Goal: Task Accomplishment & Management: Use online tool/utility

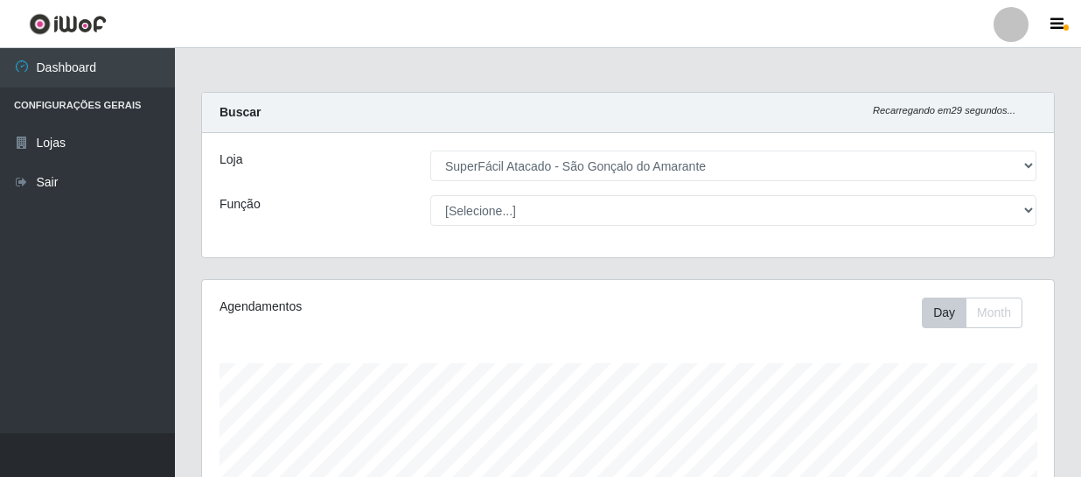
select select "408"
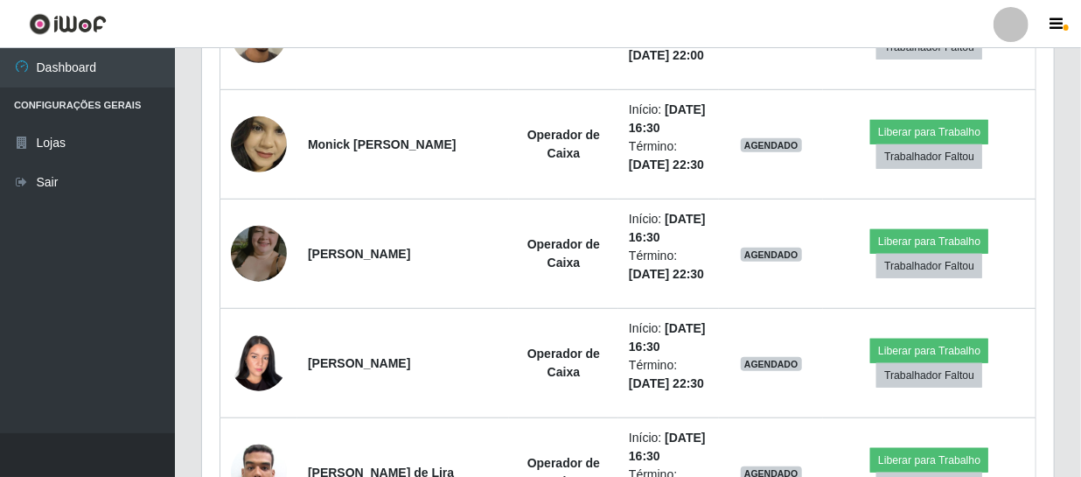
scroll to position [363, 852]
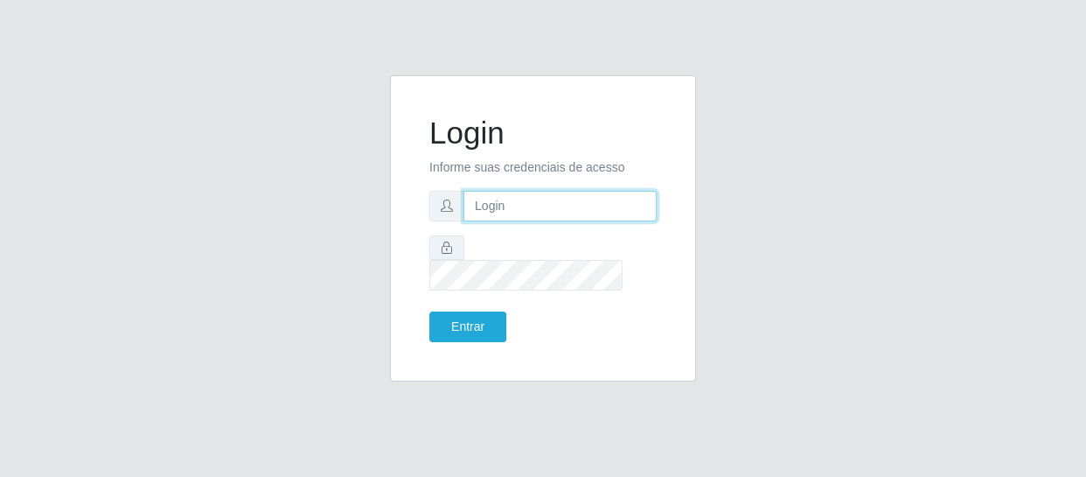
click at [523, 217] on input "text" at bounding box center [560, 206] width 193 height 31
type input "[EMAIL_ADDRESS][DOMAIN_NAME]"
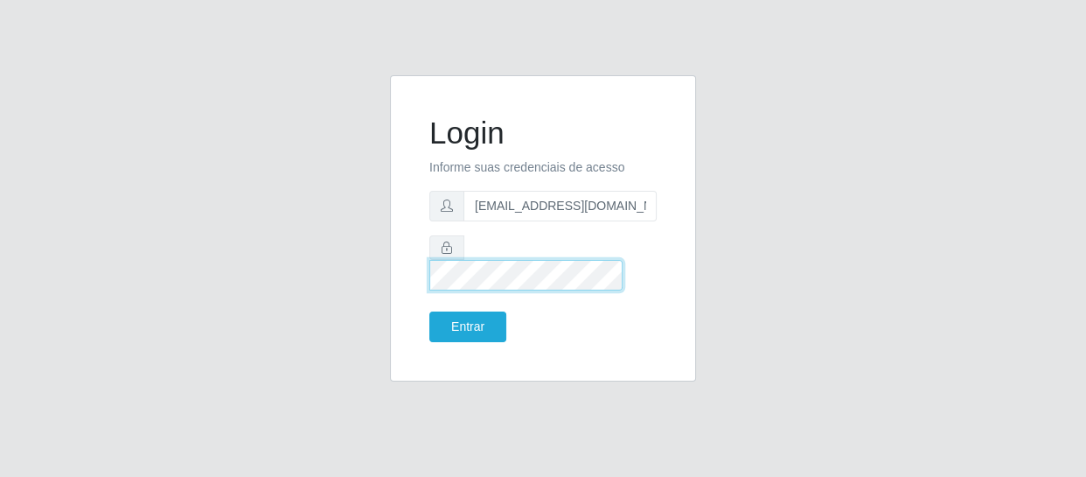
click at [430, 311] on button "Entrar" at bounding box center [468, 326] width 77 height 31
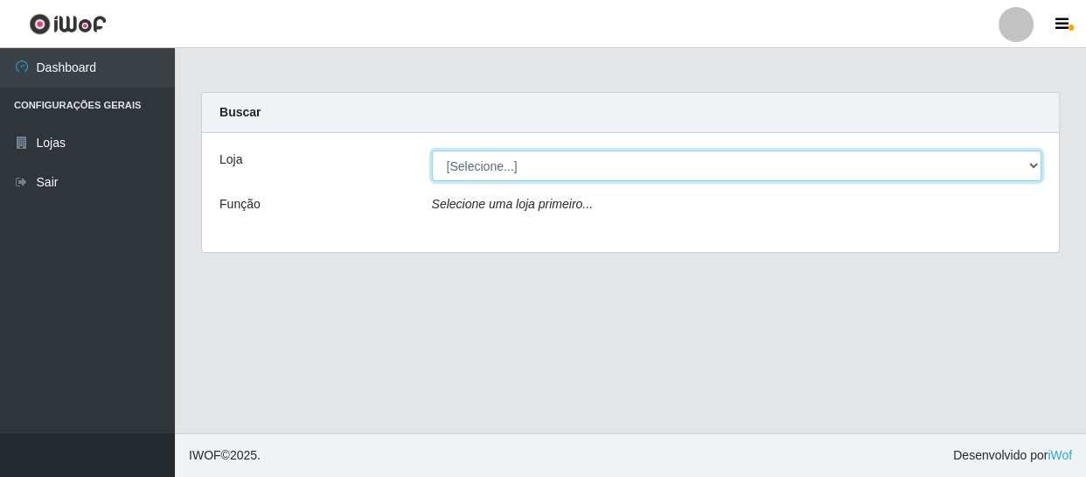
click at [474, 159] on select "[Selecione...] SuperFácil Atacado - São Gonçalo do Amarante" at bounding box center [737, 165] width 611 height 31
select select "408"
click at [432, 150] on select "[Selecione...] SuperFácil Atacado - São Gonçalo do Amarante" at bounding box center [737, 165] width 611 height 31
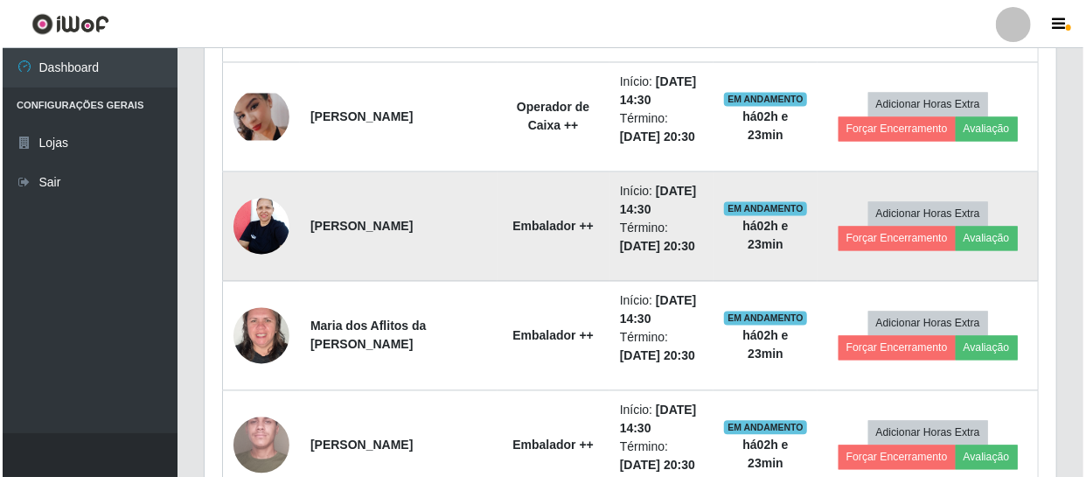
scroll to position [1511, 0]
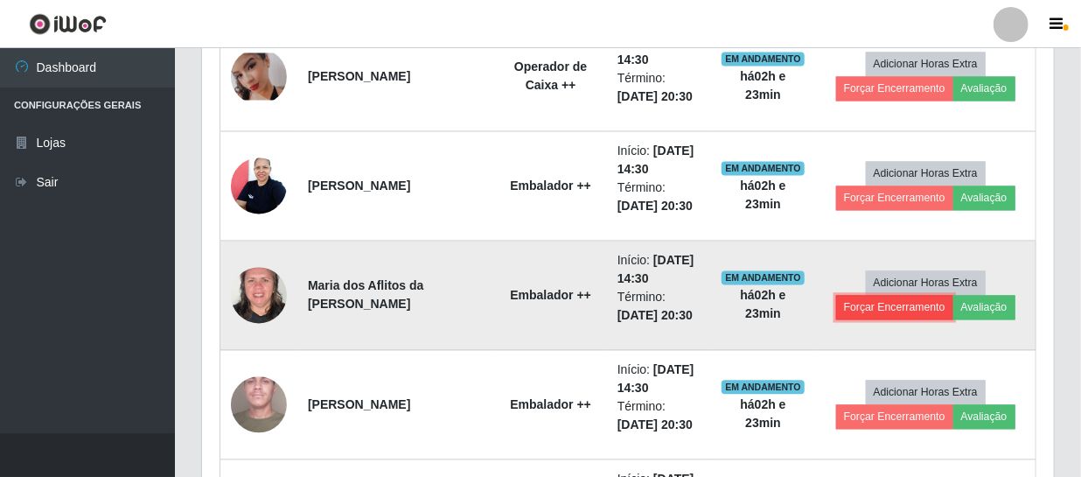
click at [903, 312] on button "Forçar Encerramento" at bounding box center [894, 307] width 117 height 24
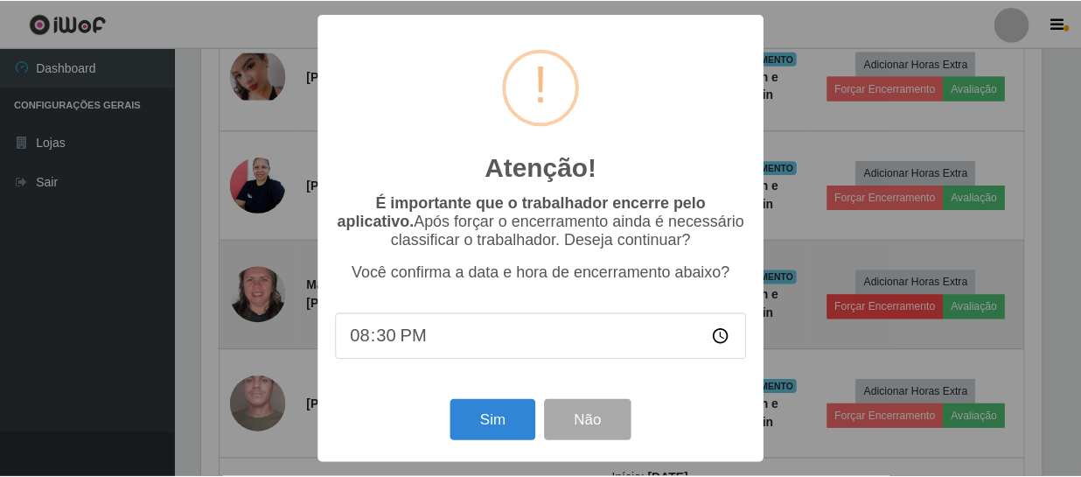
scroll to position [363, 844]
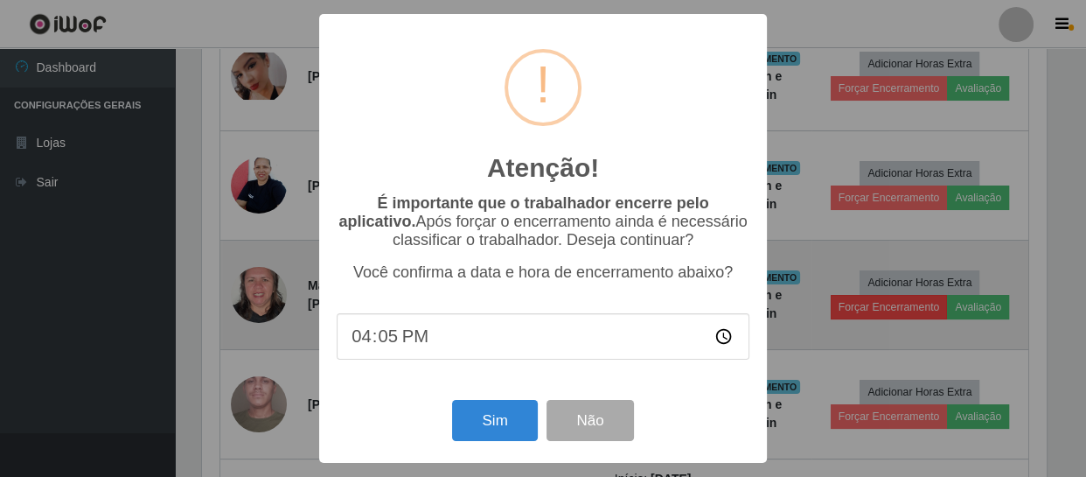
type input "16:53"
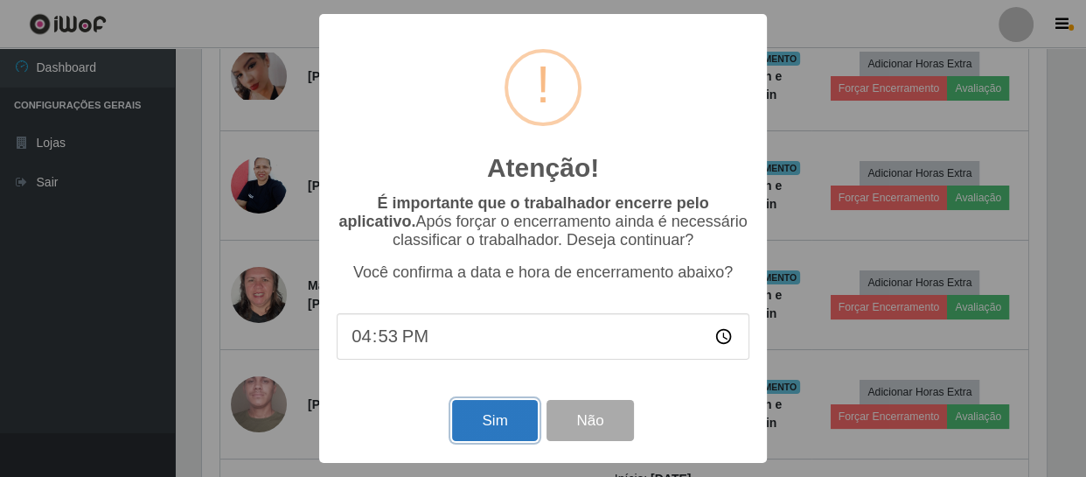
click at [516, 414] on button "Sim" at bounding box center [494, 420] width 85 height 41
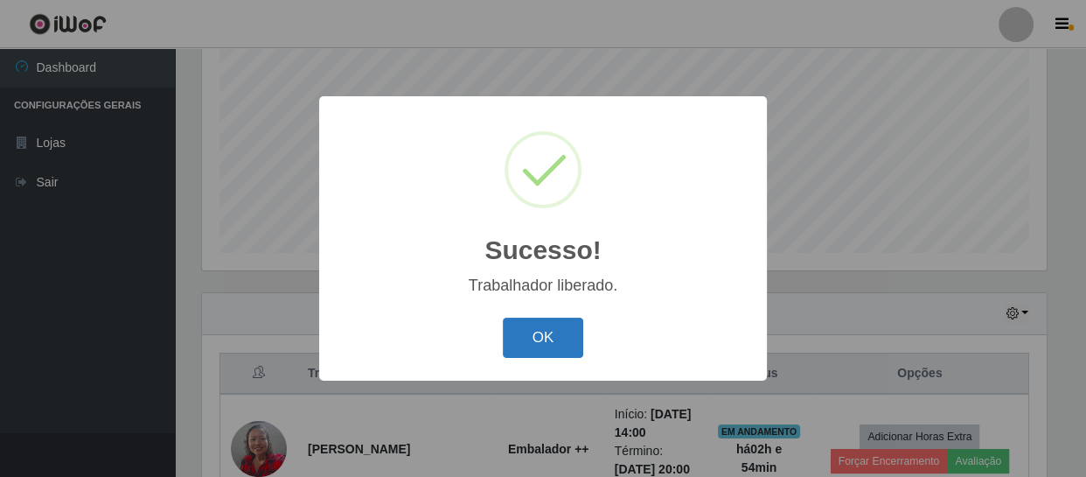
click at [543, 346] on button "OK" at bounding box center [543, 338] width 81 height 41
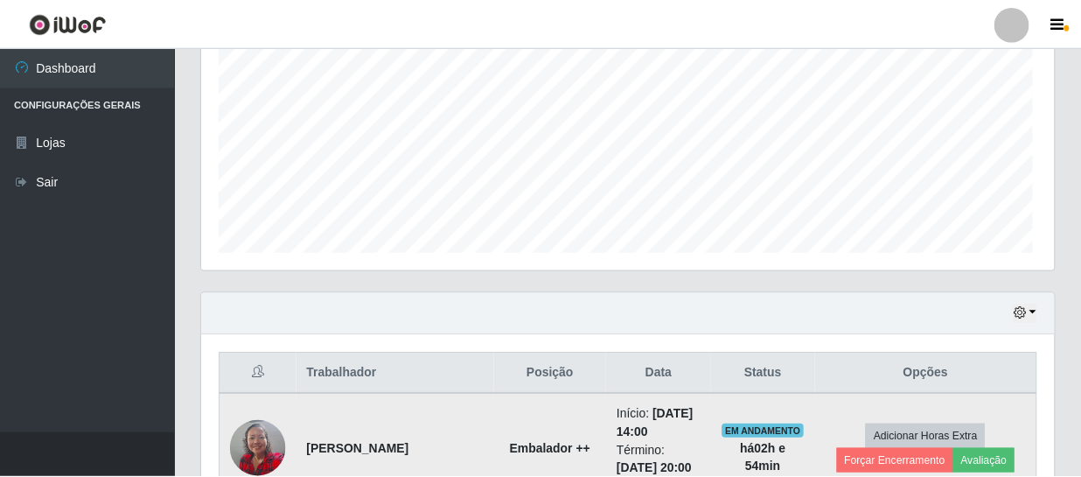
scroll to position [363, 852]
